Goal: Participate in discussion: Engage in conversation with other users on a specific topic

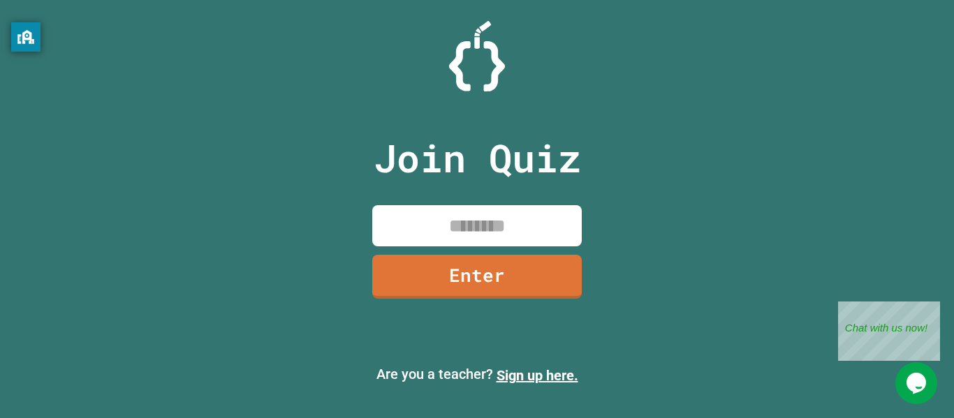
click at [520, 228] on input at bounding box center [476, 225] width 209 height 41
type input "********"
click at [489, 290] on link "Enter" at bounding box center [477, 275] width 206 height 46
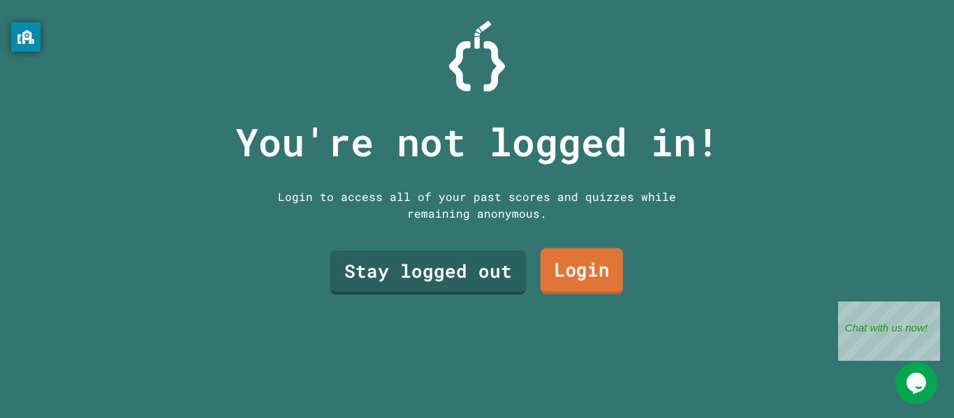
click at [568, 279] on link "Login" at bounding box center [581, 272] width 82 height 46
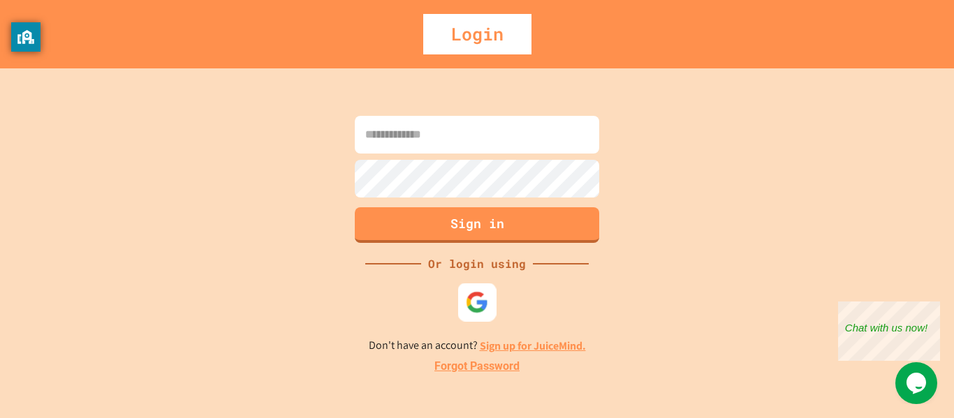
click at [466, 306] on img at bounding box center [477, 301] width 23 height 23
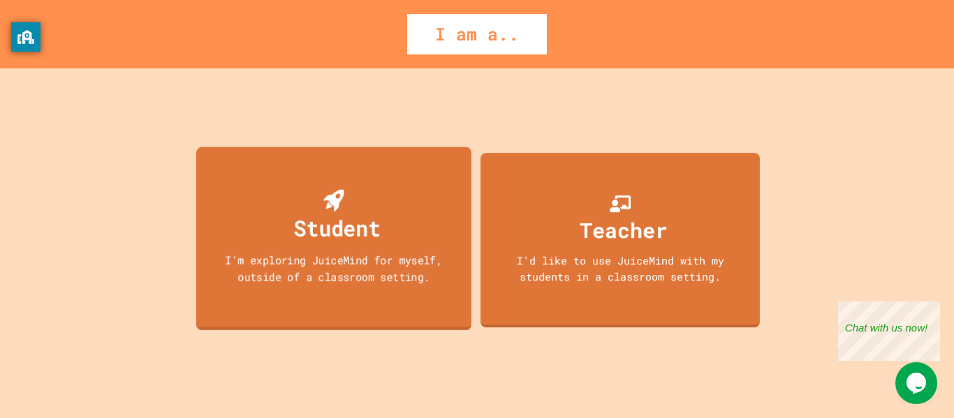
click at [321, 245] on div "Student I'm exploring JuiceMind for myself, outside of a classroom setting." at bounding box center [333, 238] width 275 height 183
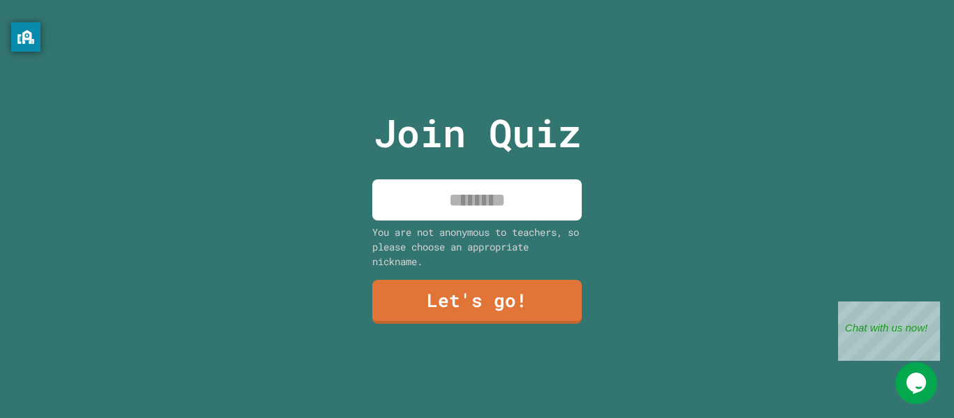
click at [517, 203] on input at bounding box center [476, 199] width 209 height 41
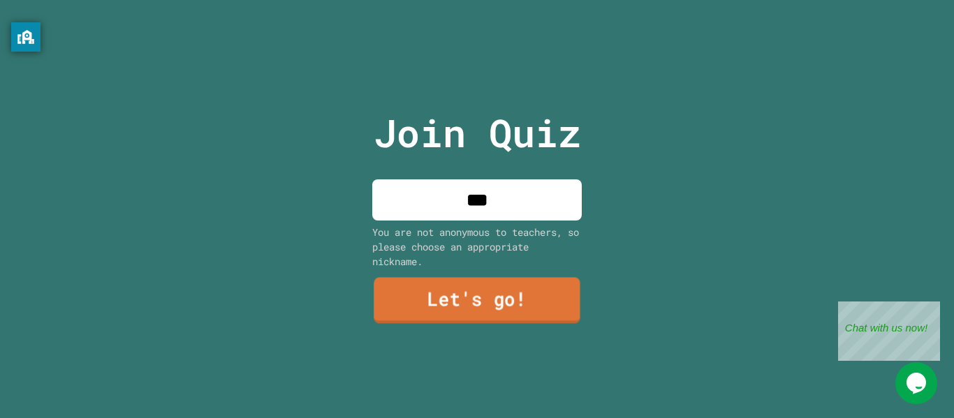
type input "***"
click at [537, 302] on link "Let's go!" at bounding box center [477, 301] width 203 height 46
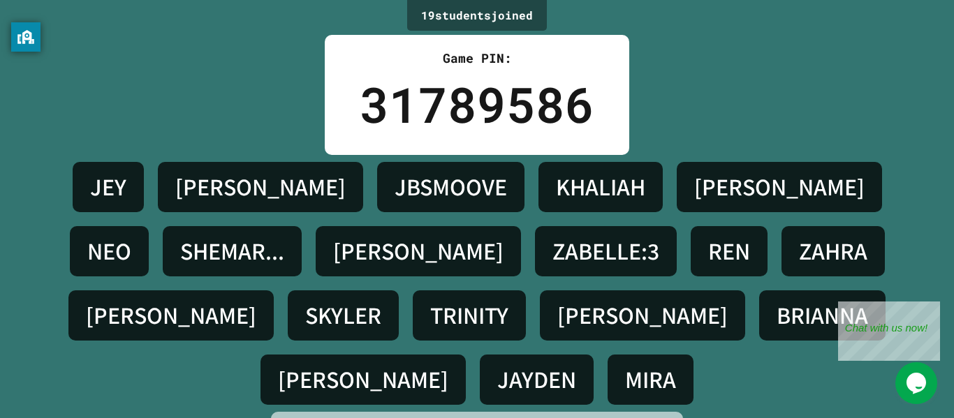
click at [97, 177] on h4 "JEY" at bounding box center [108, 186] width 36 height 29
click at [448, 365] on h4 "[PERSON_NAME]" at bounding box center [363, 379] width 170 height 29
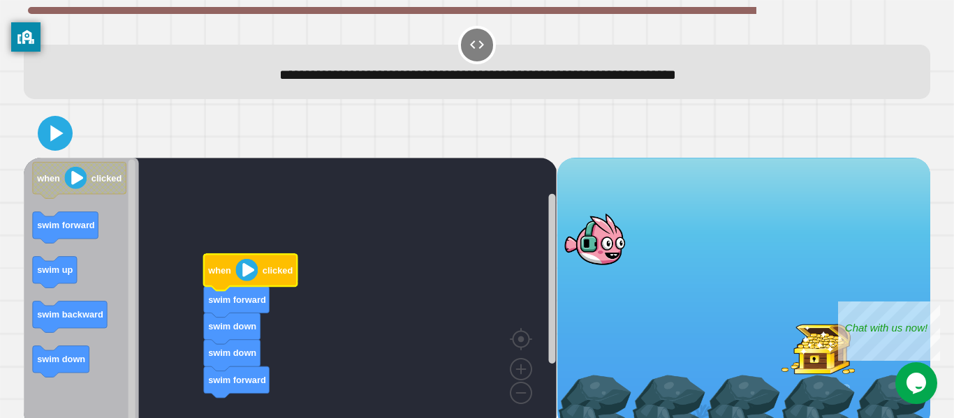
click at [243, 269] on image "Blockly Workspace" at bounding box center [247, 270] width 22 height 22
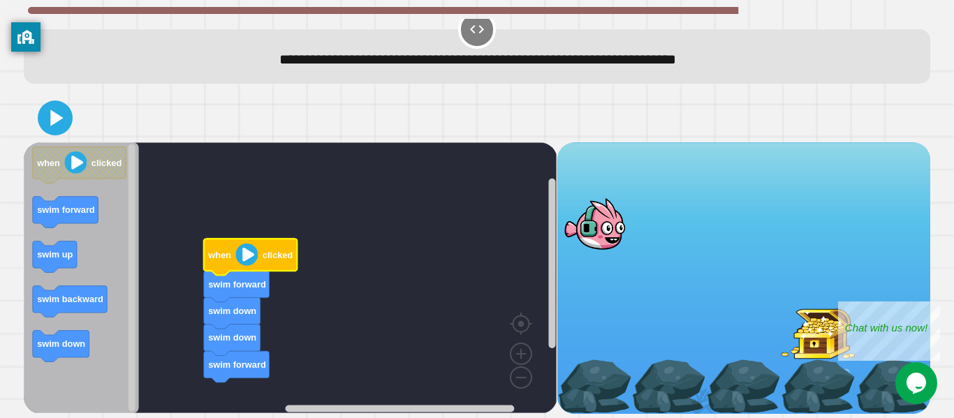
click at [61, 115] on icon at bounding box center [55, 118] width 34 height 34
click at [934, 307] on div "Close" at bounding box center [929, 310] width 17 height 17
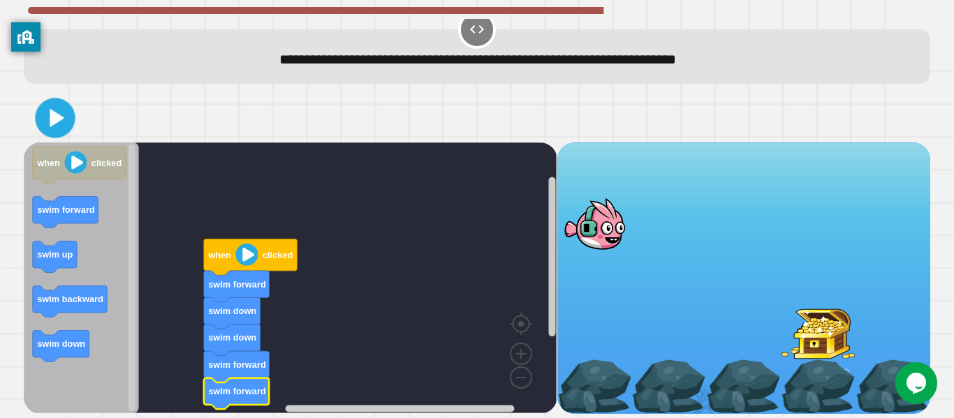
click at [56, 123] on icon at bounding box center [57, 118] width 15 height 19
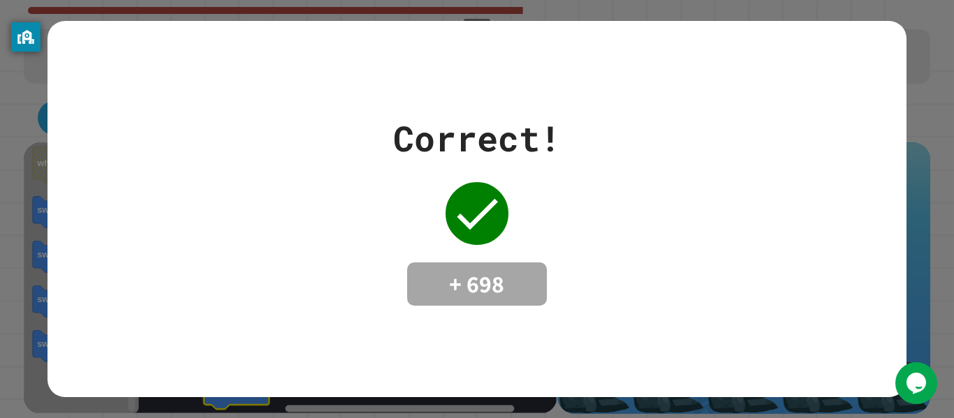
click at [798, 152] on div "Correct! + 698" at bounding box center [476, 208] width 858 height 193
click at [466, 248] on div "Correct! + 698" at bounding box center [477, 208] width 168 height 193
click at [485, 238] on icon at bounding box center [477, 214] width 56 height 56
click at [952, 162] on div "Correct! + 698" at bounding box center [477, 209] width 954 height 418
click at [696, 207] on div "Correct! + 698" at bounding box center [476, 208] width 858 height 193
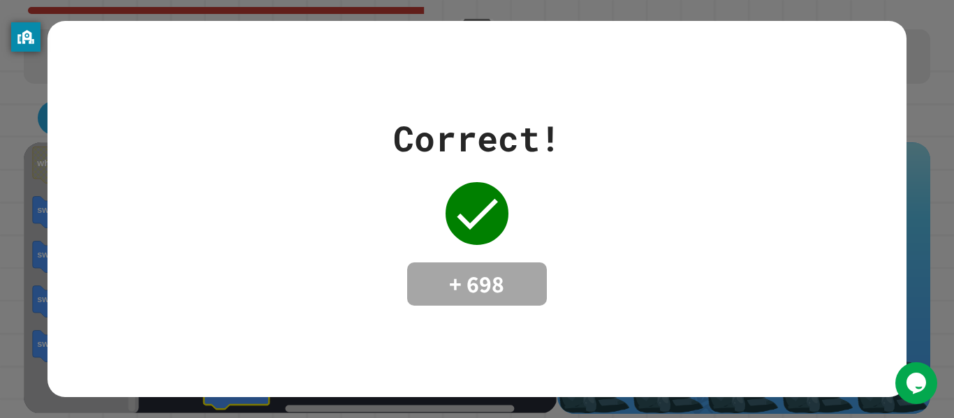
click at [696, 207] on div "Correct! + 698" at bounding box center [476, 208] width 858 height 193
click at [678, 216] on div "Correct! + 698" at bounding box center [476, 208] width 858 height 193
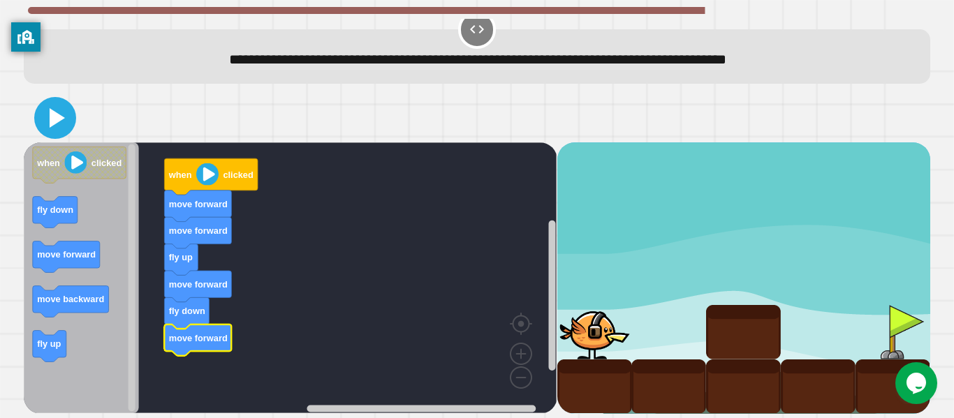
click at [61, 108] on icon at bounding box center [55, 118] width 34 height 34
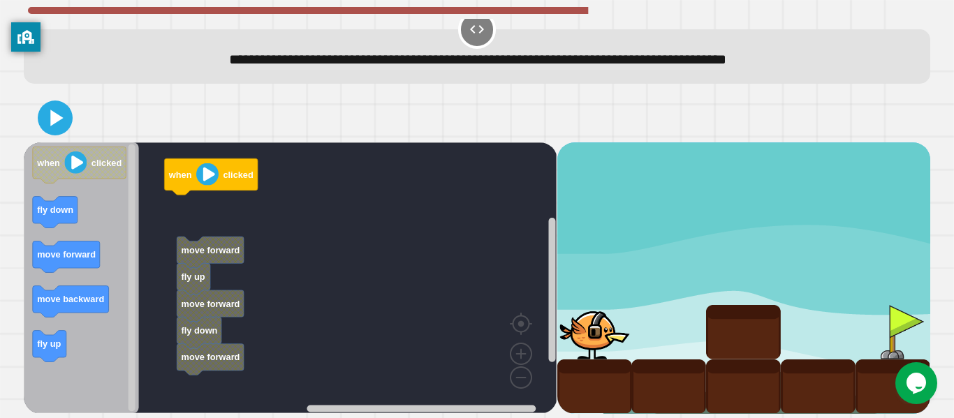
click at [207, 246] on g "when clicked move forward fly up move forward fly down move forward" at bounding box center [300, 277] width 553 height 271
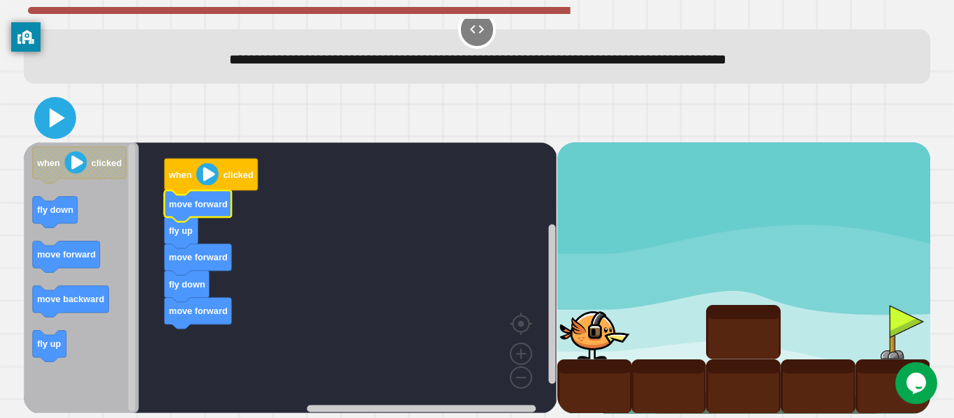
click at [47, 110] on icon at bounding box center [55, 118] width 34 height 34
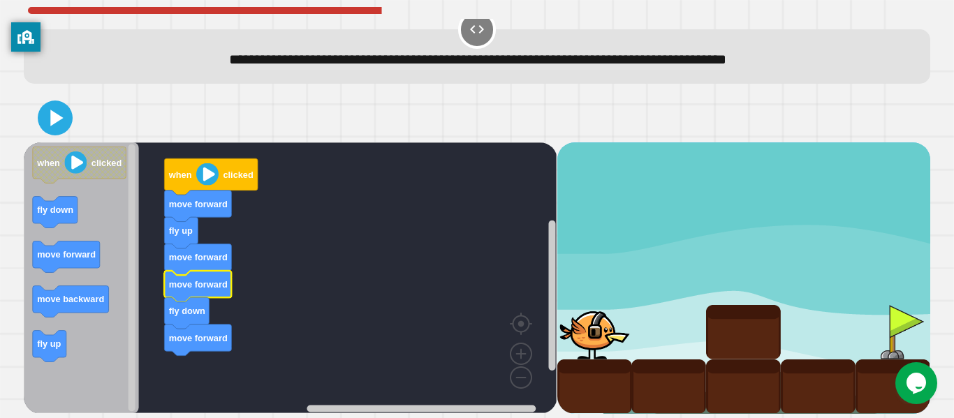
click at [57, 136] on div at bounding box center [477, 118] width 906 height 49
click at [52, 129] on icon at bounding box center [55, 118] width 32 height 32
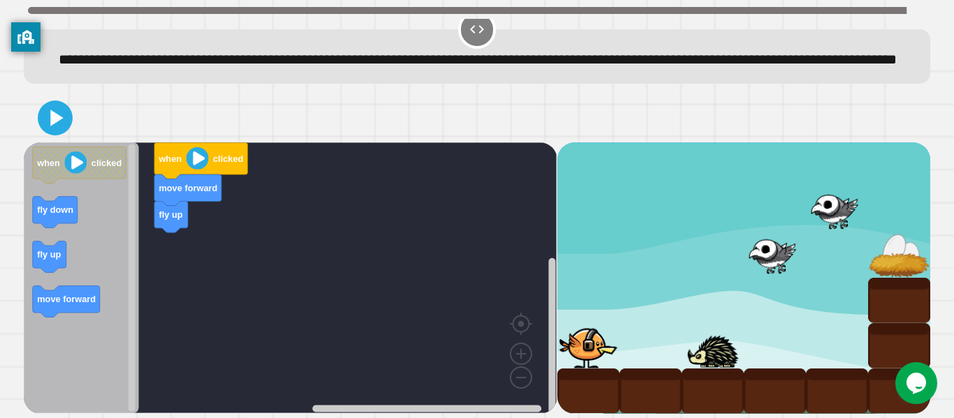
scroll to position [39, 0]
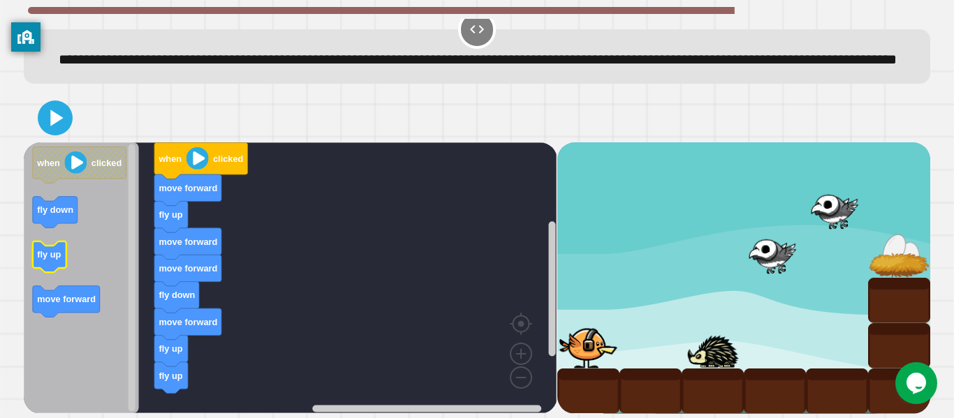
click at [54, 252] on text "fly up" at bounding box center [49, 254] width 24 height 10
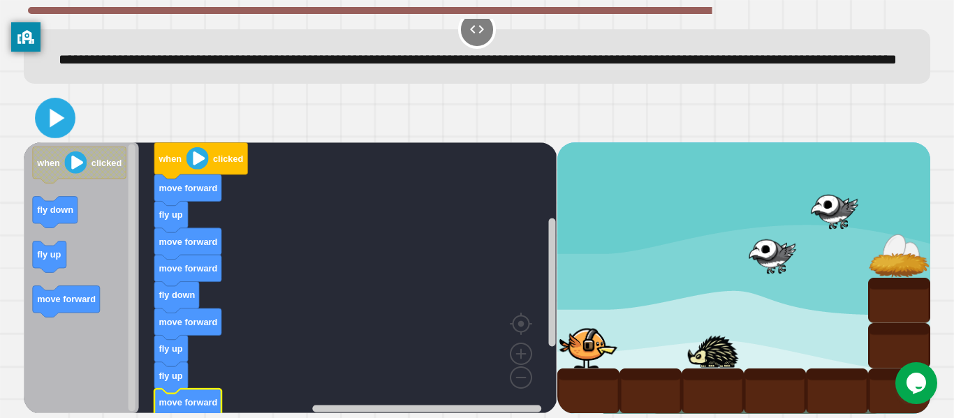
click at [63, 139] on div at bounding box center [477, 118] width 906 height 49
click at [56, 124] on icon at bounding box center [55, 118] width 31 height 31
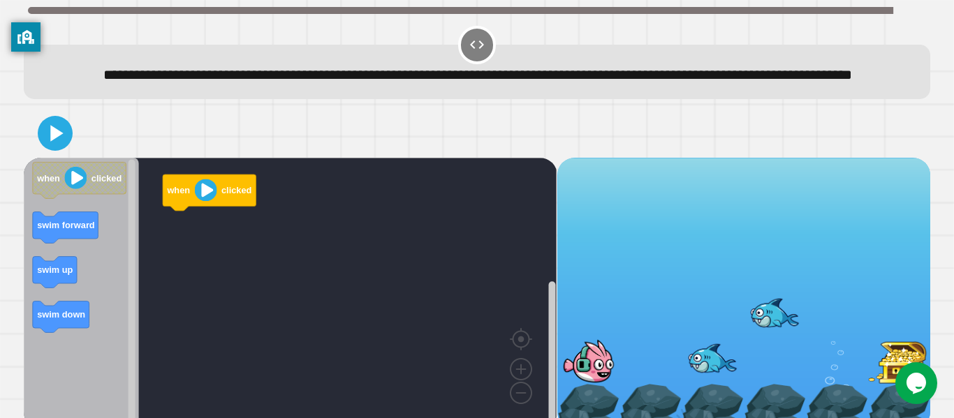
click at [536, 158] on div at bounding box center [477, 133] width 906 height 49
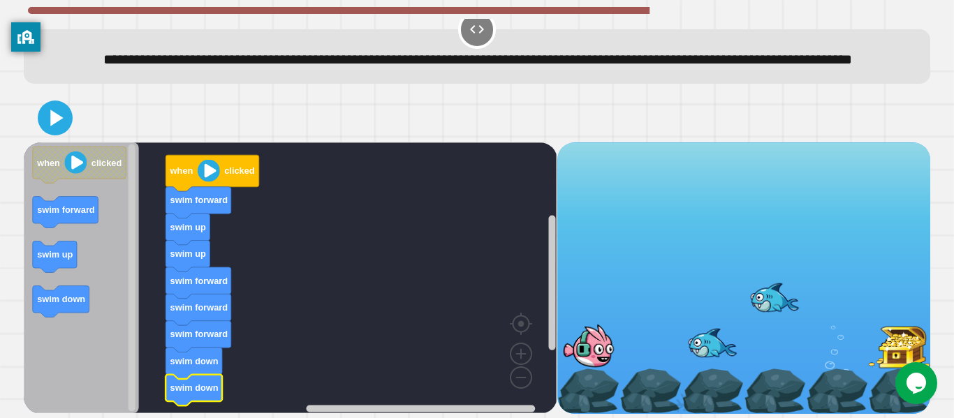
click at [82, 229] on icon "Blockly Workspace" at bounding box center [81, 277] width 115 height 271
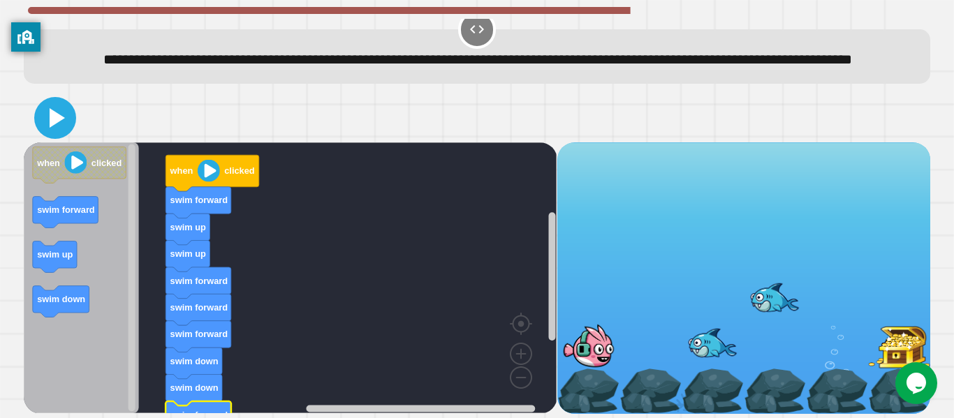
click at [60, 125] on icon at bounding box center [55, 118] width 34 height 34
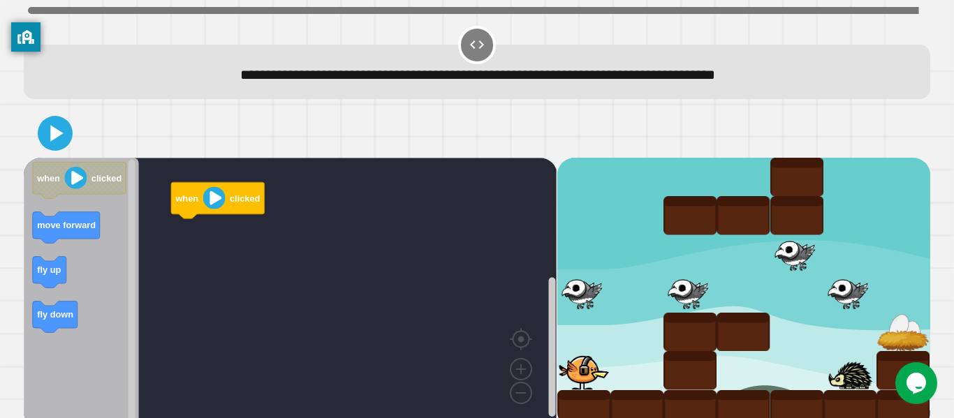
scroll to position [17, 0]
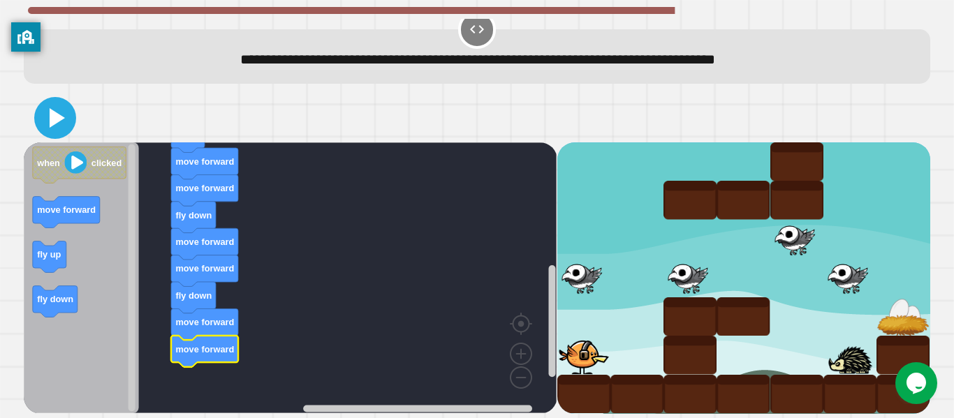
click at [58, 118] on icon at bounding box center [57, 118] width 15 height 20
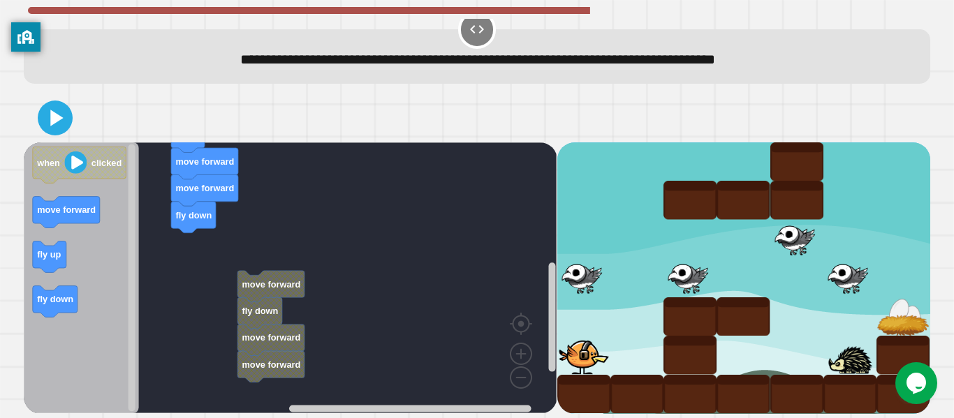
click at [234, 281] on rect "Blockly Workspace" at bounding box center [290, 277] width 533 height 271
click at [300, 308] on rect "Blockly Workspace" at bounding box center [290, 277] width 533 height 271
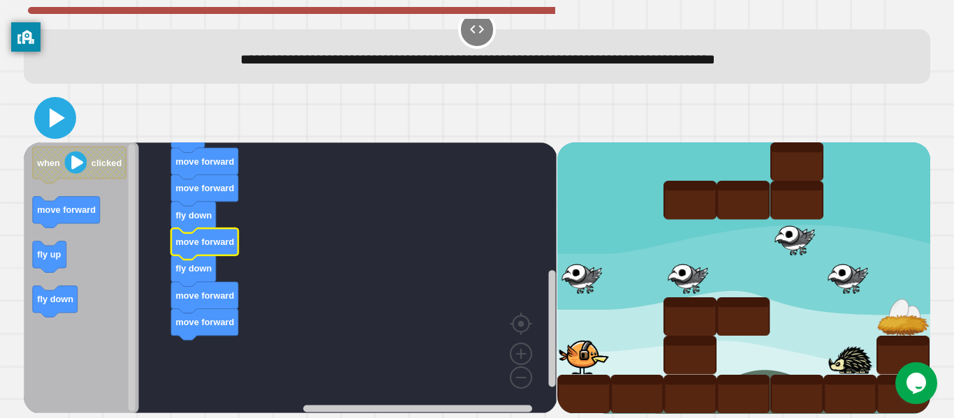
click at [58, 115] on icon at bounding box center [57, 118] width 15 height 20
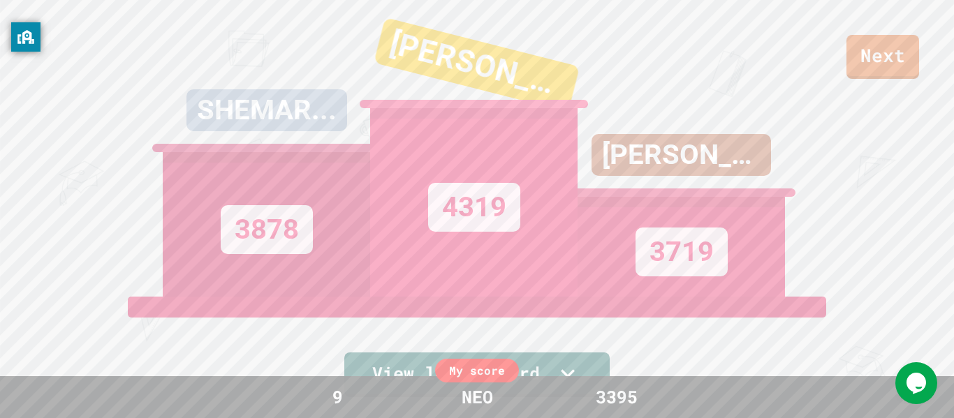
click at [902, 84] on div "Next SHEMAR... 3878 AIDEN 4319 [PERSON_NAME] 3719 View leaderboard" at bounding box center [477, 209] width 954 height 418
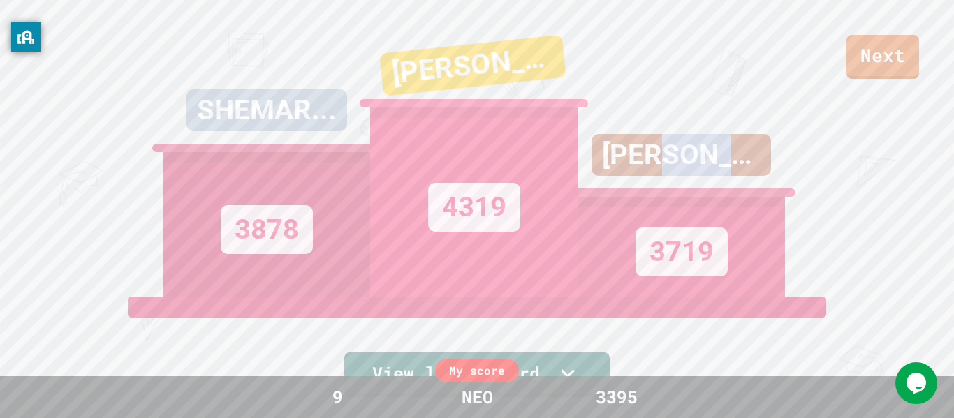
click at [901, 85] on div "Next SHEMAR... 3878 AIDEN 4319 [PERSON_NAME] 3719 View leaderboard" at bounding box center [477, 209] width 954 height 418
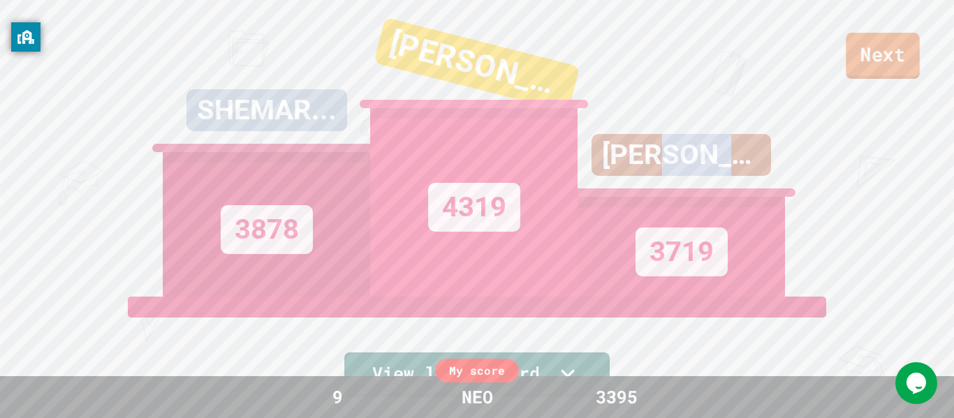
click at [895, 64] on link "Next" at bounding box center [882, 56] width 73 height 46
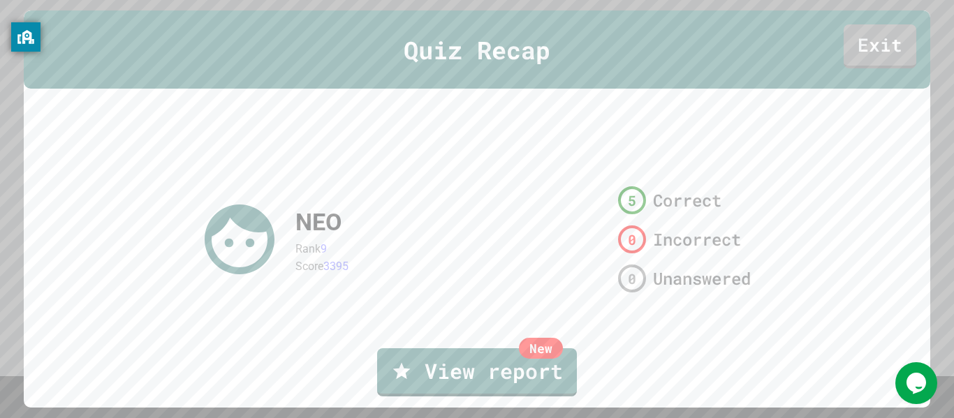
click at [517, 342] on div "NEO Rank 9 Score 3395 5 Correct 0 Incorrect 0 Unanswered" at bounding box center [477, 240] width 906 height 302
click at [512, 374] on link "New View report" at bounding box center [476, 372] width 201 height 50
click at [878, 50] on link "Exit" at bounding box center [880, 45] width 73 height 45
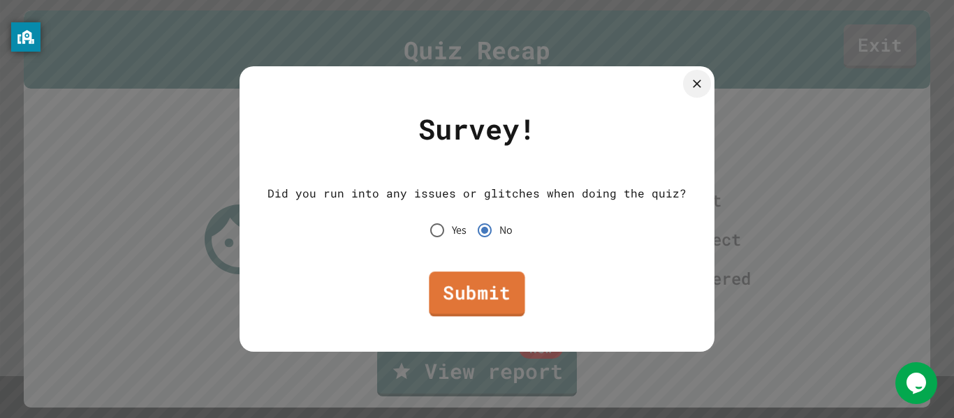
click at [494, 290] on link "Submit" at bounding box center [477, 294] width 96 height 45
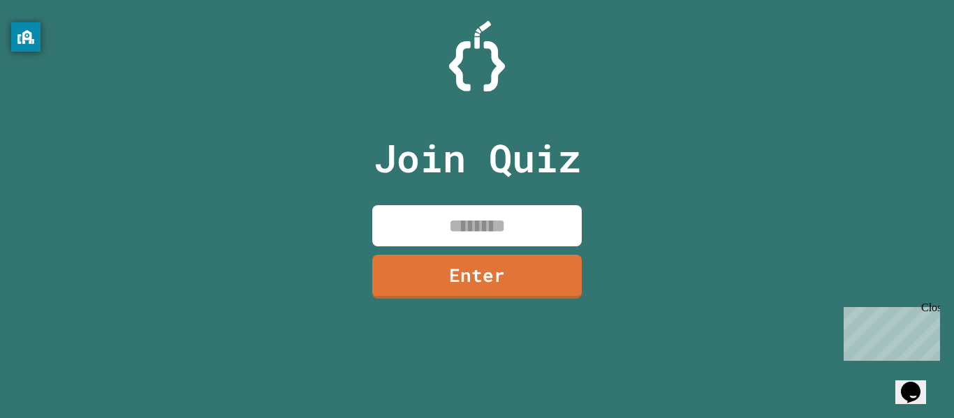
click at [483, 237] on input at bounding box center [476, 225] width 209 height 41
type input "********"
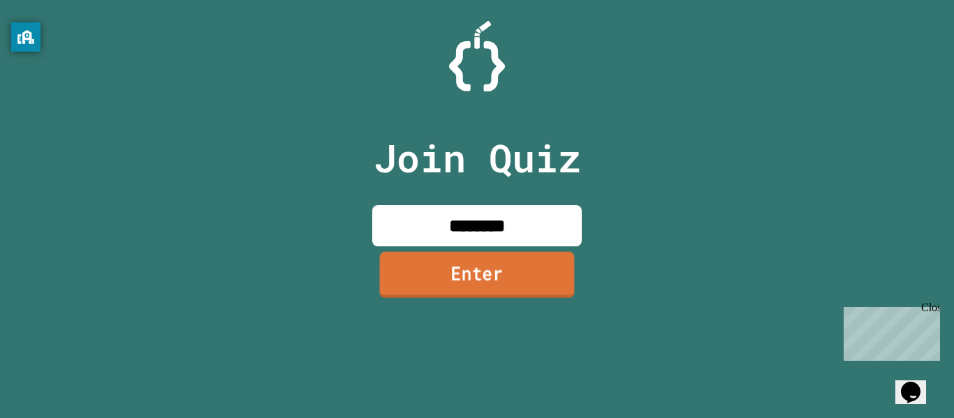
click at [522, 260] on link "Enter" at bounding box center [477, 274] width 195 height 46
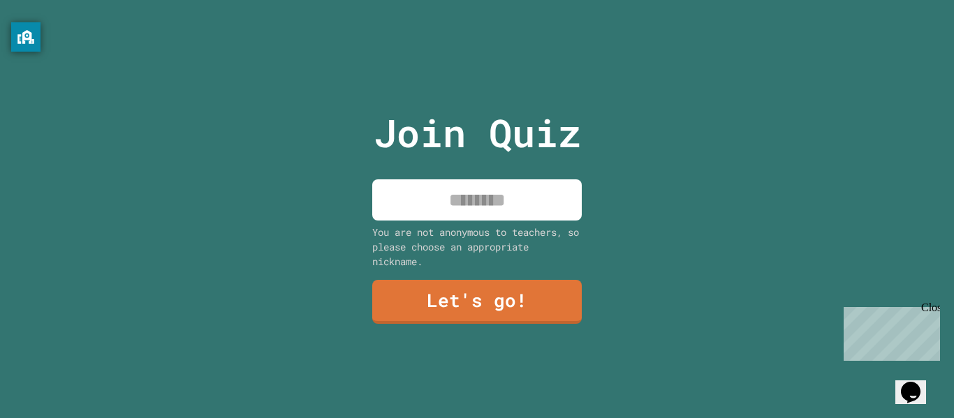
click at [536, 186] on input at bounding box center [476, 199] width 209 height 41
type input "***"
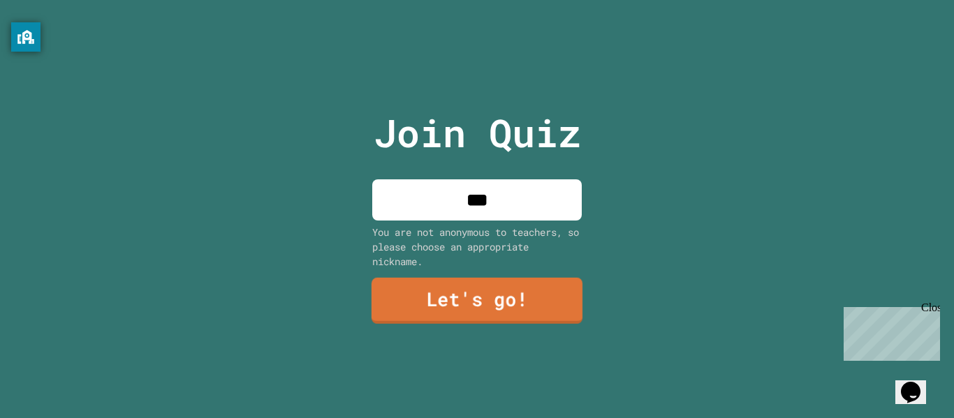
click at [571, 300] on link "Let's go!" at bounding box center [476, 301] width 211 height 46
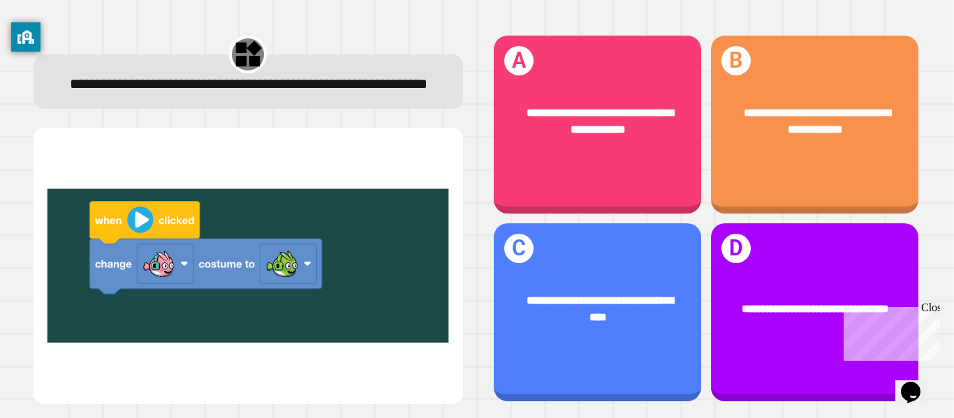
click at [932, 307] on div "Close" at bounding box center [929, 310] width 17 height 17
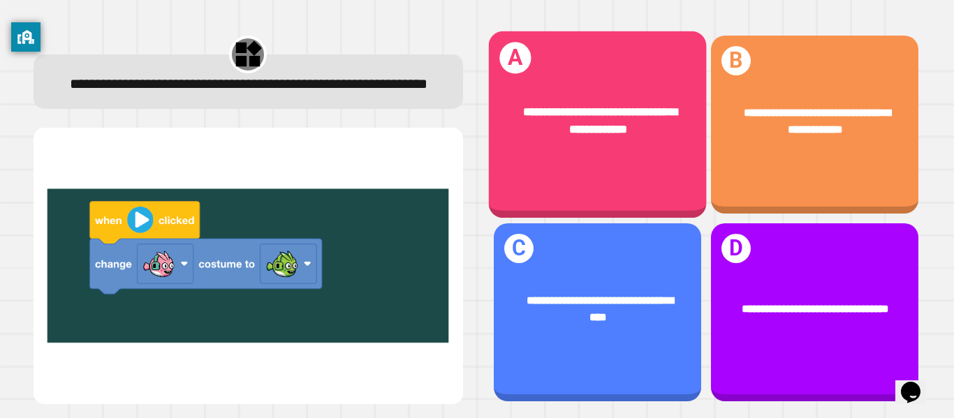
click at [680, 80] on div "**********" at bounding box center [597, 121] width 218 height 82
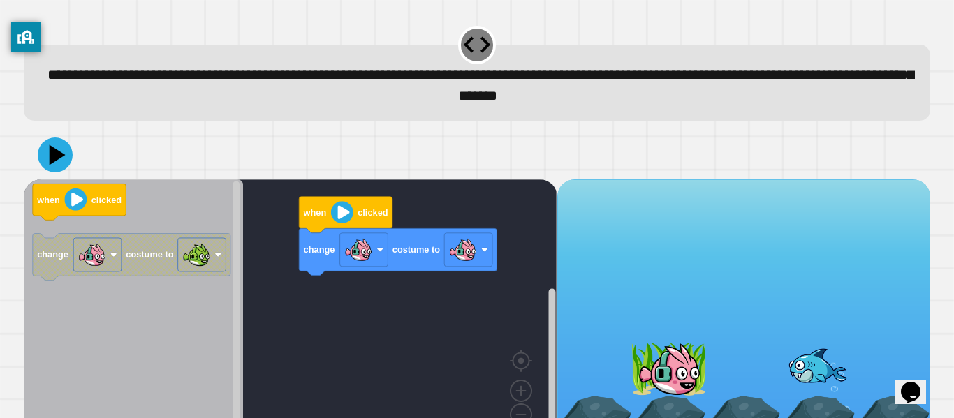
scroll to position [39, 0]
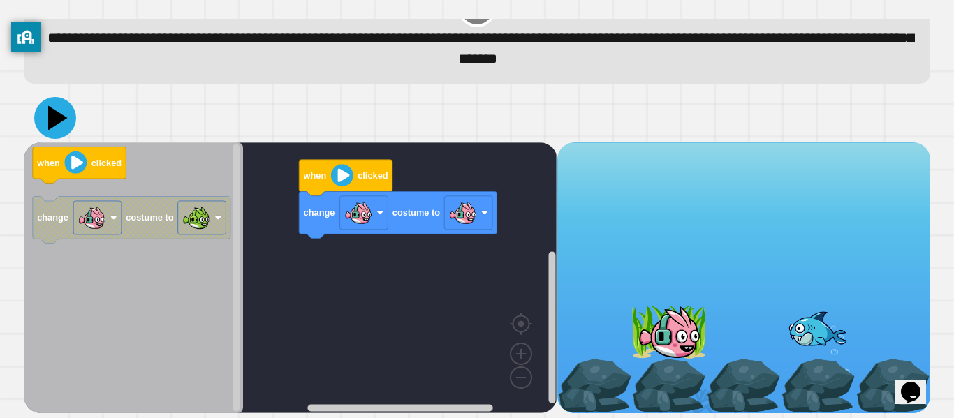
click at [57, 119] on icon at bounding box center [58, 117] width 20 height 24
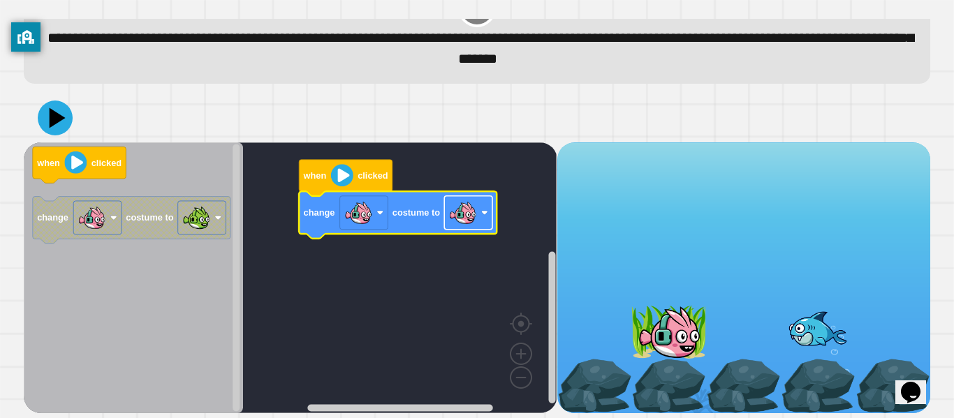
click at [471, 216] on image "Blockly Workspace" at bounding box center [463, 213] width 28 height 28
click at [53, 121] on icon at bounding box center [58, 117] width 20 height 24
